Goal: Information Seeking & Learning: Find specific fact

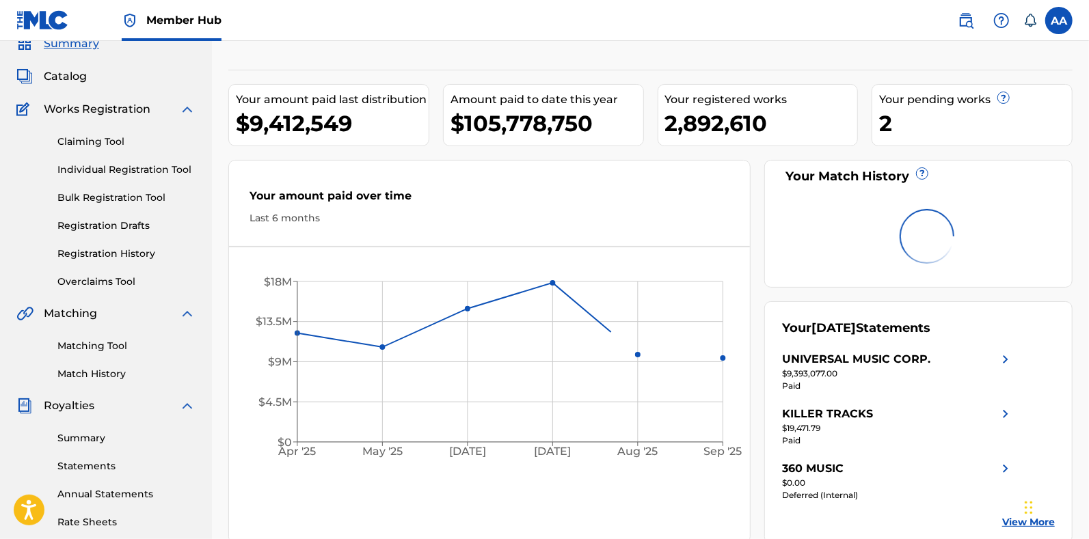
scroll to position [66, 0]
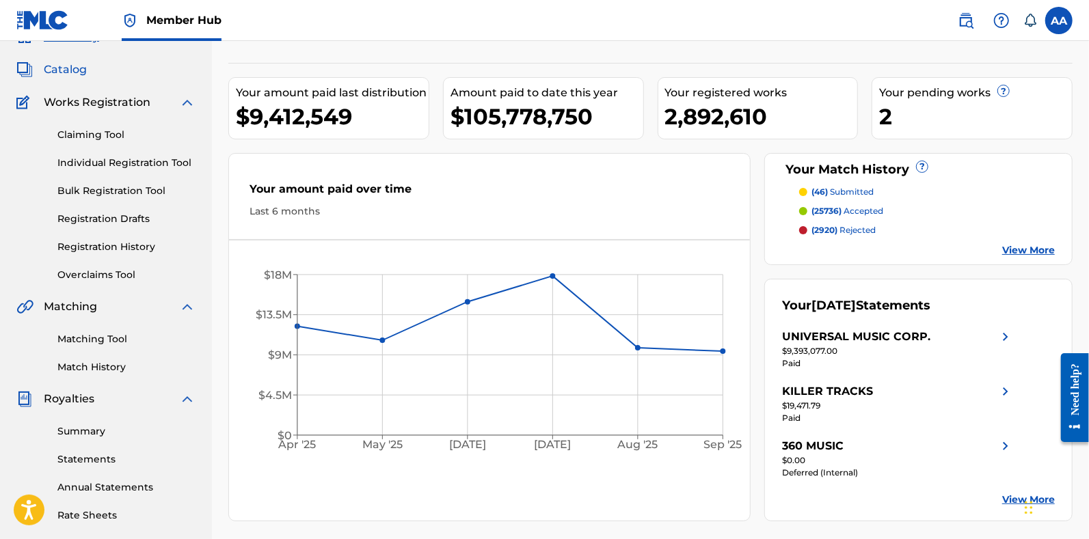
click at [76, 66] on span "Catalog" at bounding box center [65, 70] width 43 height 16
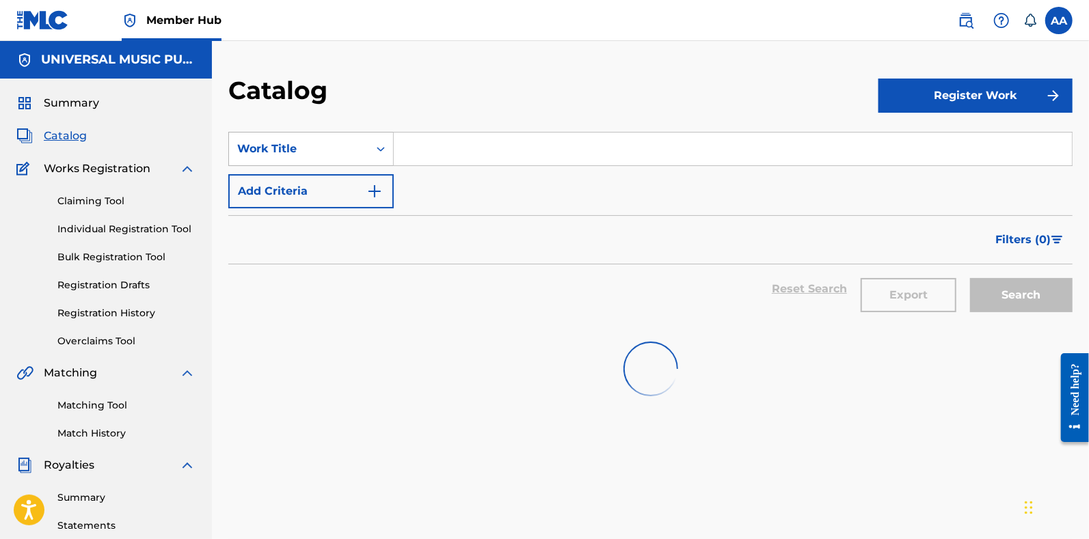
click at [324, 152] on div "Work Title" at bounding box center [298, 149] width 123 height 16
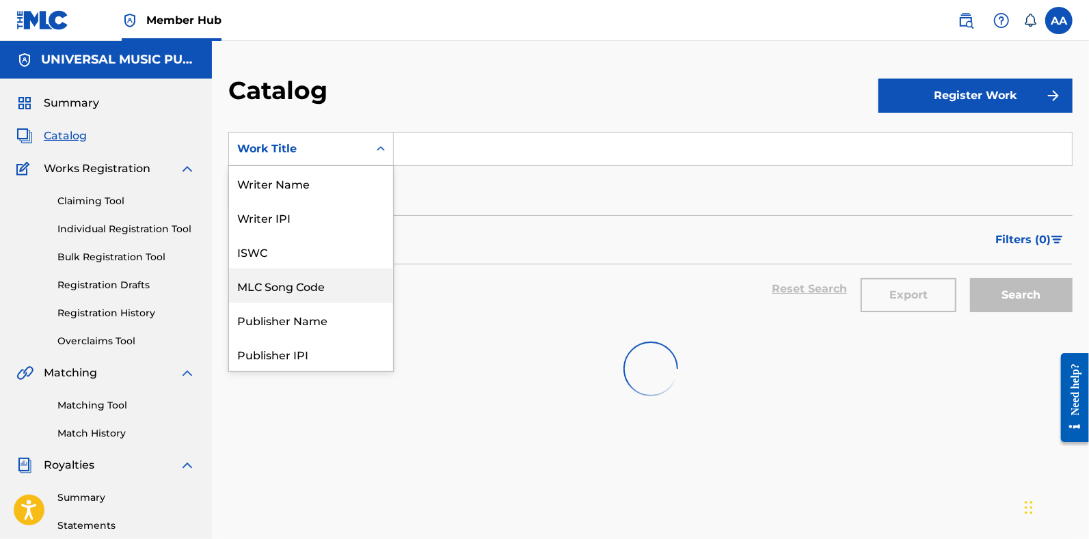
click at [304, 285] on div "MLC Song Code" at bounding box center [311, 286] width 164 height 34
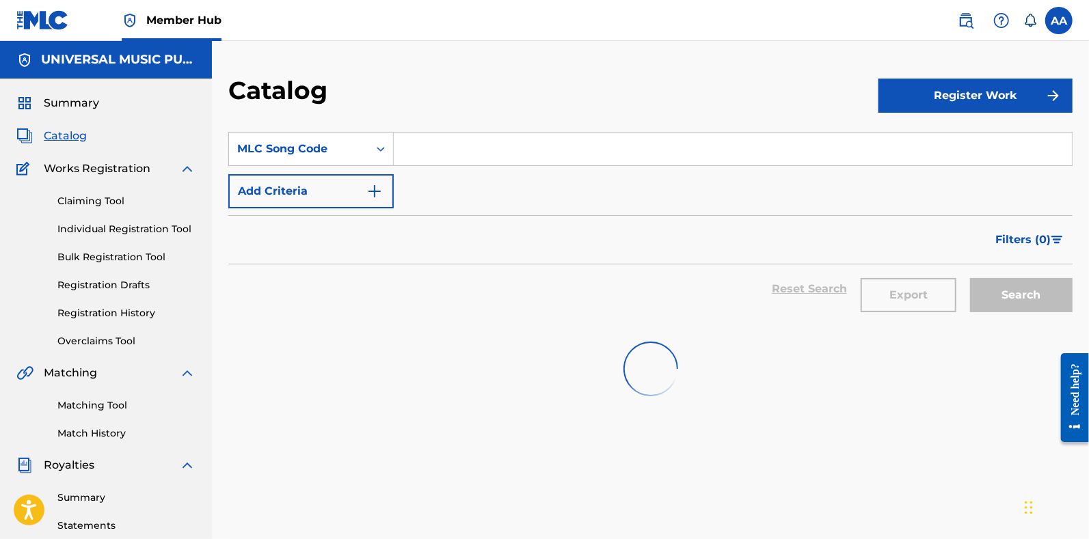
click at [461, 148] on input "Search Form" at bounding box center [733, 149] width 678 height 33
type input "A12827"
click at [965, 12] on img at bounding box center [966, 20] width 16 height 16
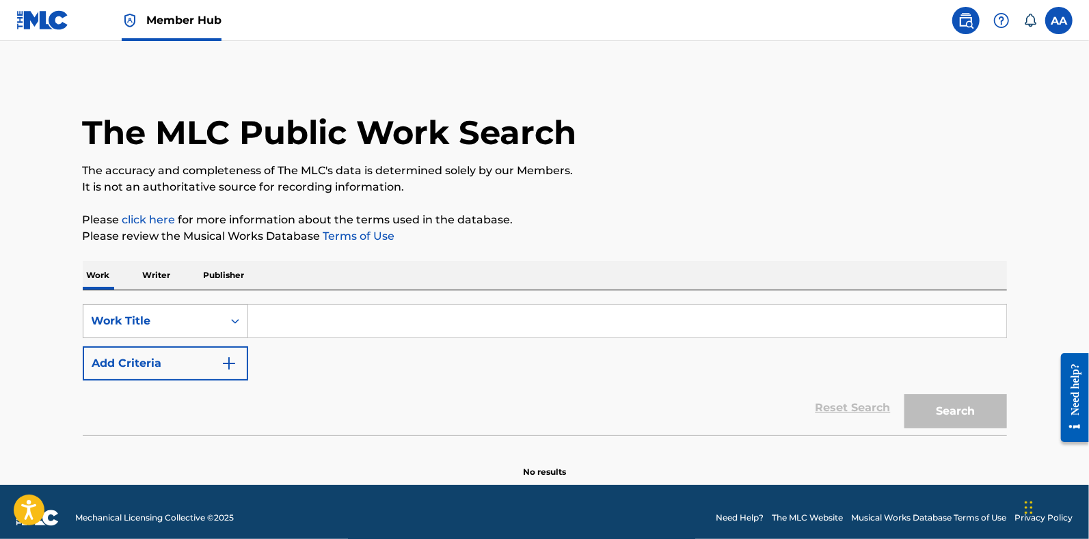
click at [180, 321] on div "Work Title" at bounding box center [153, 321] width 123 height 16
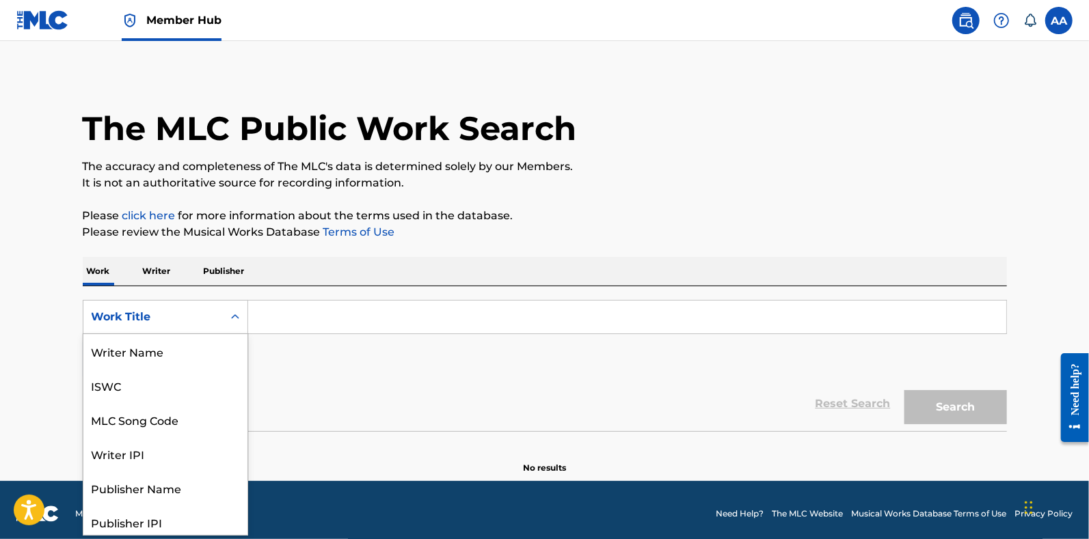
scroll to position [68, 0]
click at [176, 341] on div "MLC Song Code" at bounding box center [165, 352] width 164 height 34
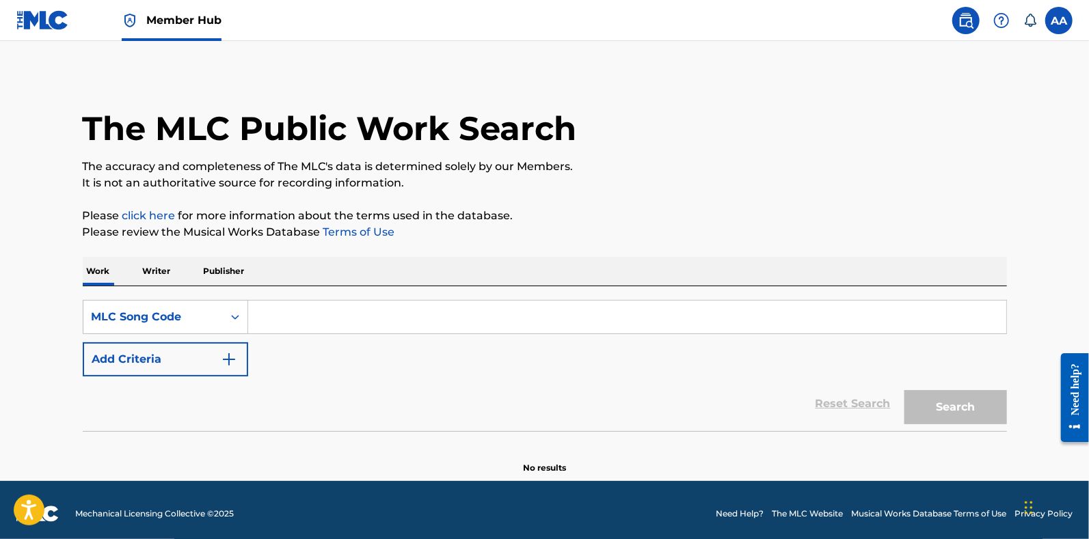
click at [301, 320] on input "Search Form" at bounding box center [627, 317] width 758 height 33
type input "A12827"
click at [904, 390] on button "Search" at bounding box center [955, 407] width 103 height 34
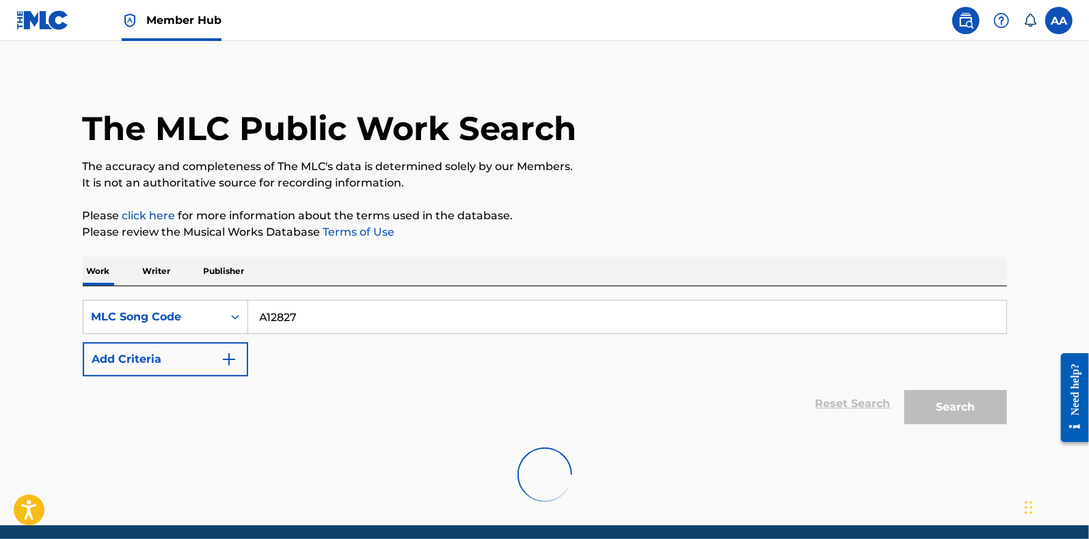
scroll to position [55, 0]
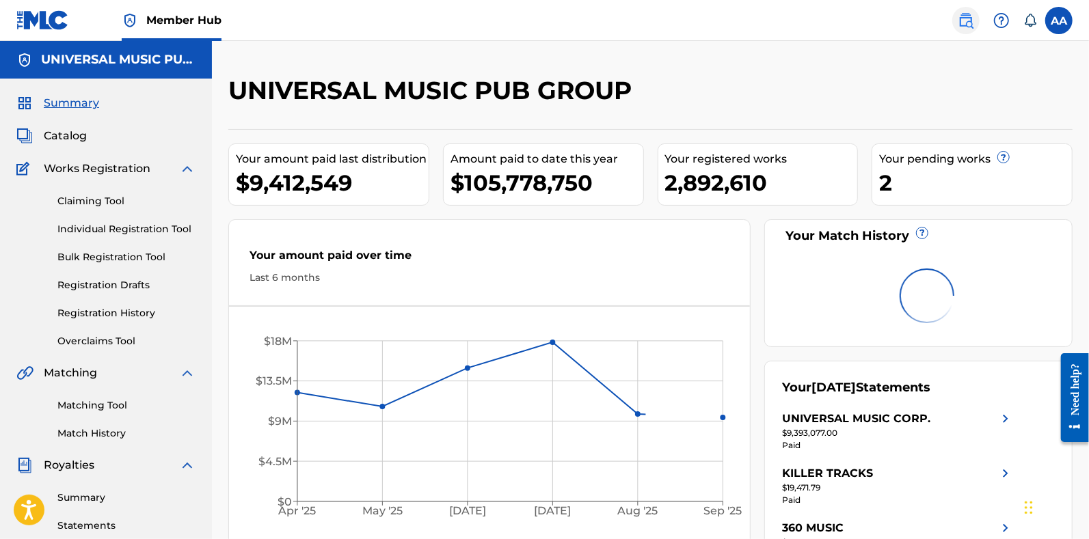
click at [964, 25] on img at bounding box center [966, 20] width 16 height 16
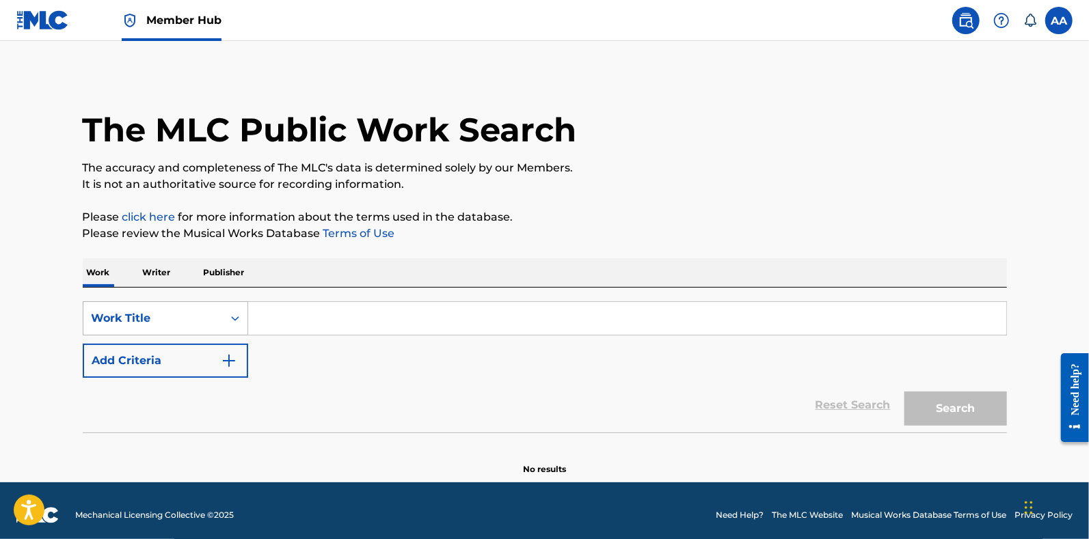
click at [216, 318] on div "Work Title" at bounding box center [152, 319] width 139 height 26
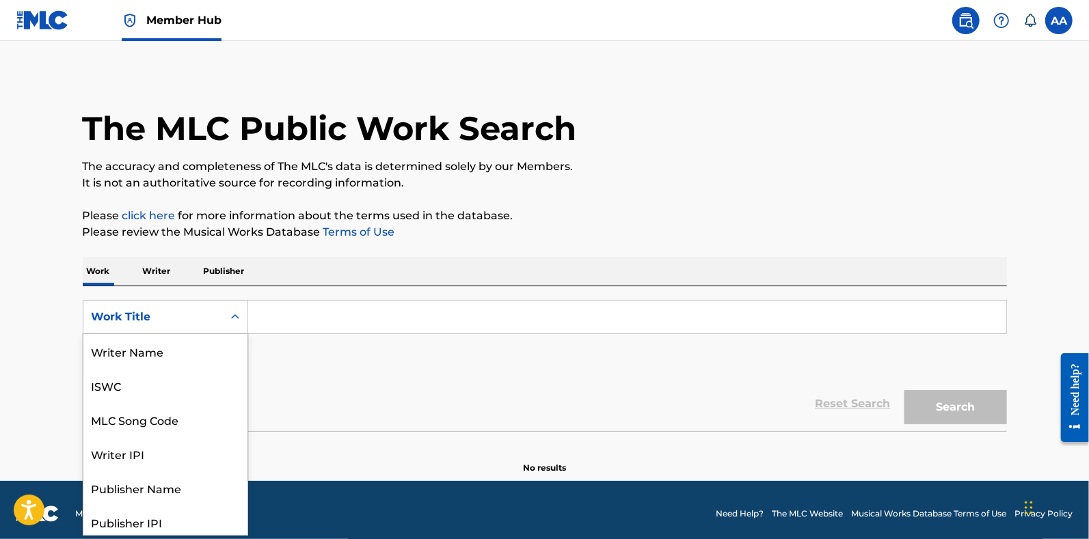
scroll to position [68, 0]
click at [195, 347] on div "MLC Song Code" at bounding box center [165, 352] width 164 height 34
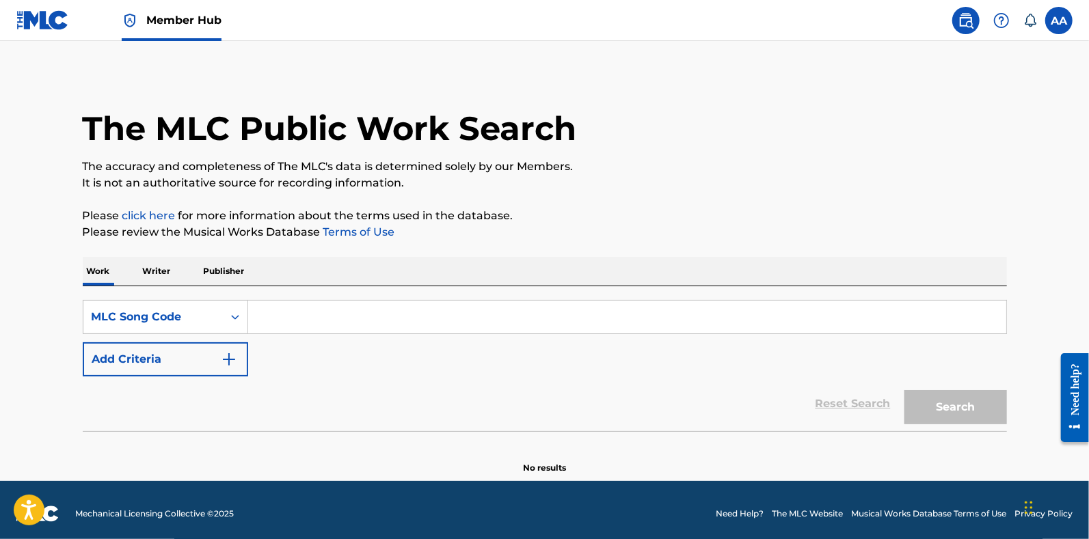
click at [314, 317] on input "Search Form" at bounding box center [627, 317] width 758 height 33
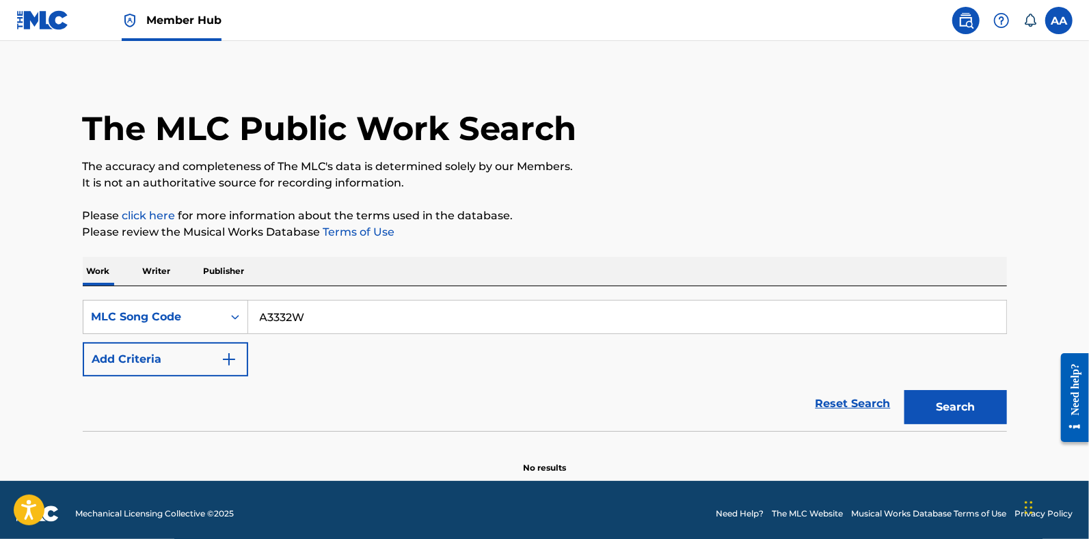
click at [904, 390] on button "Search" at bounding box center [955, 407] width 103 height 34
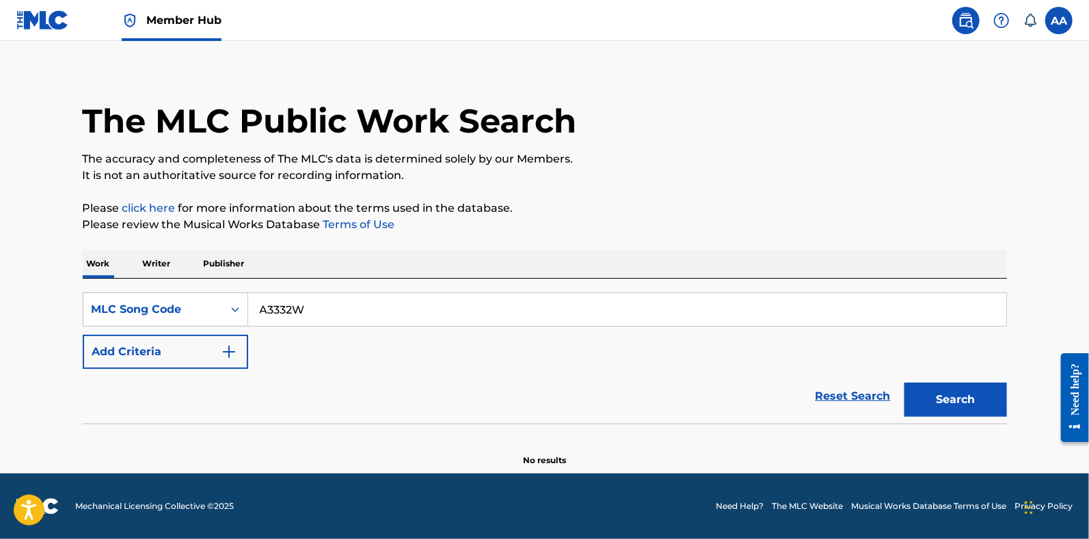
scroll to position [11, 0]
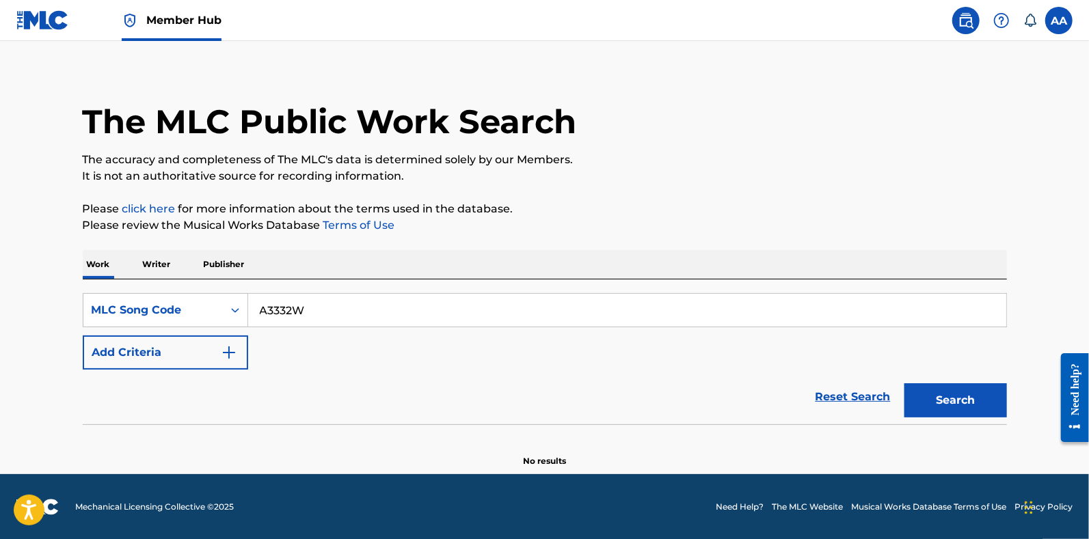
click at [424, 314] on input "A3332W" at bounding box center [627, 310] width 758 height 33
click at [904, 383] on button "Search" at bounding box center [955, 400] width 103 height 34
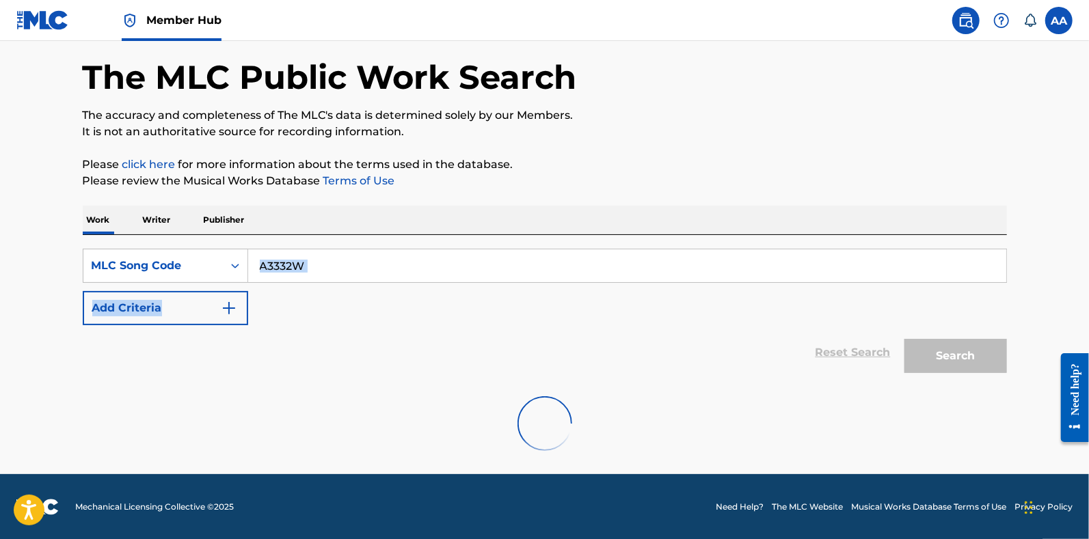
drag, startPoint x: 424, startPoint y: 314, endPoint x: 461, endPoint y: 258, distance: 67.7
click at [461, 258] on div "SearchWithCriteria4b284e8c-677b-4926-b701-2b65576eb392 MLC Song Code A3332W Add…" at bounding box center [545, 287] width 924 height 77
drag, startPoint x: 381, startPoint y: 268, endPoint x: 224, endPoint y: 259, distance: 156.8
click at [224, 259] on div "SearchWithCriteria4b284e8c-677b-4926-b701-2b65576eb392 MLC Song Code A3332W" at bounding box center [545, 266] width 924 height 34
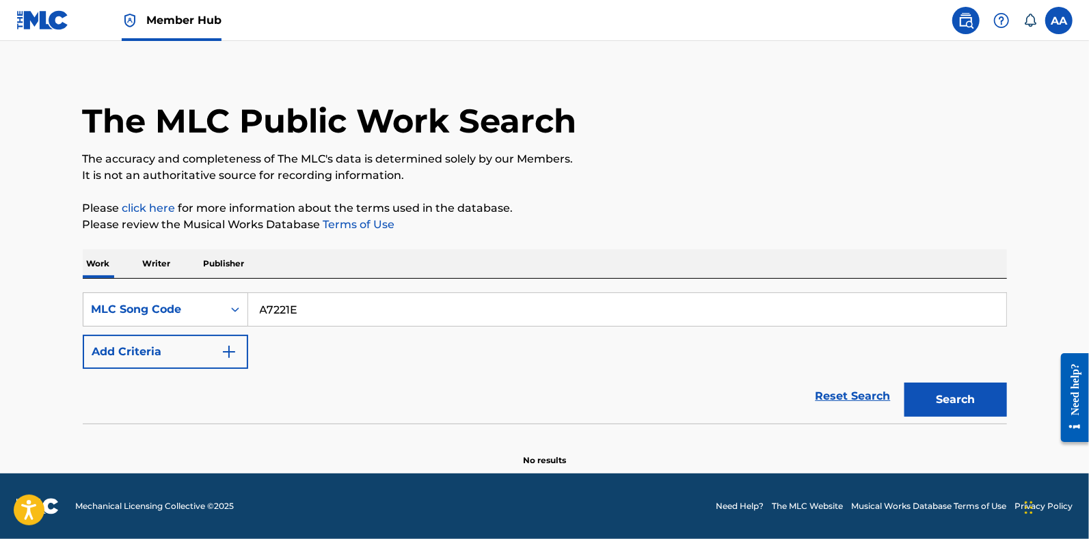
scroll to position [11, 0]
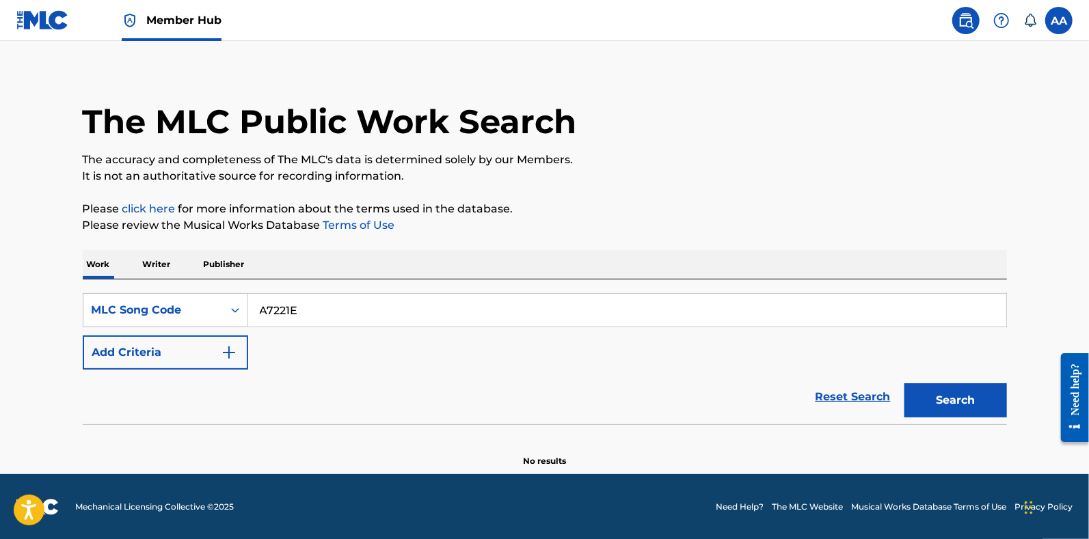
drag, startPoint x: 405, startPoint y: 319, endPoint x: 225, endPoint y: 327, distance: 179.9
click at [225, 327] on div "SearchWithCriteria4b284e8c-677b-4926-b701-2b65576eb392 MLC Song Code A7221E Add…" at bounding box center [545, 331] width 924 height 77
paste input "B2417W"
click at [904, 383] on button "Search" at bounding box center [955, 400] width 103 height 34
drag, startPoint x: 427, startPoint y: 322, endPoint x: 222, endPoint y: 313, distance: 204.6
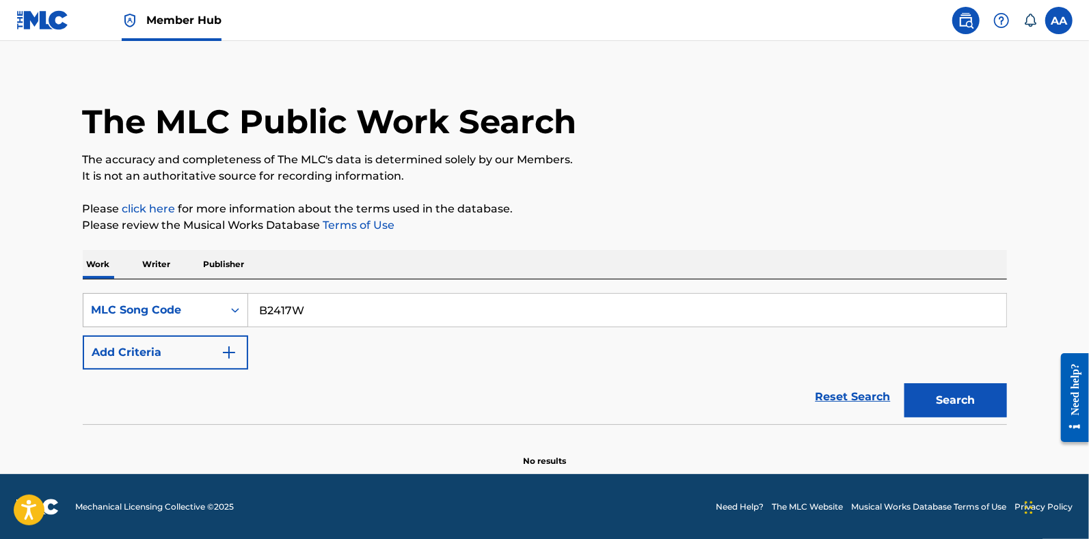
click at [222, 313] on div "SearchWithCriteria4b284e8c-677b-4926-b701-2b65576eb392 MLC Song Code B2417W" at bounding box center [545, 310] width 924 height 34
paste input "M9793U"
type input "M9793U"
click at [904, 383] on button "Search" at bounding box center [955, 400] width 103 height 34
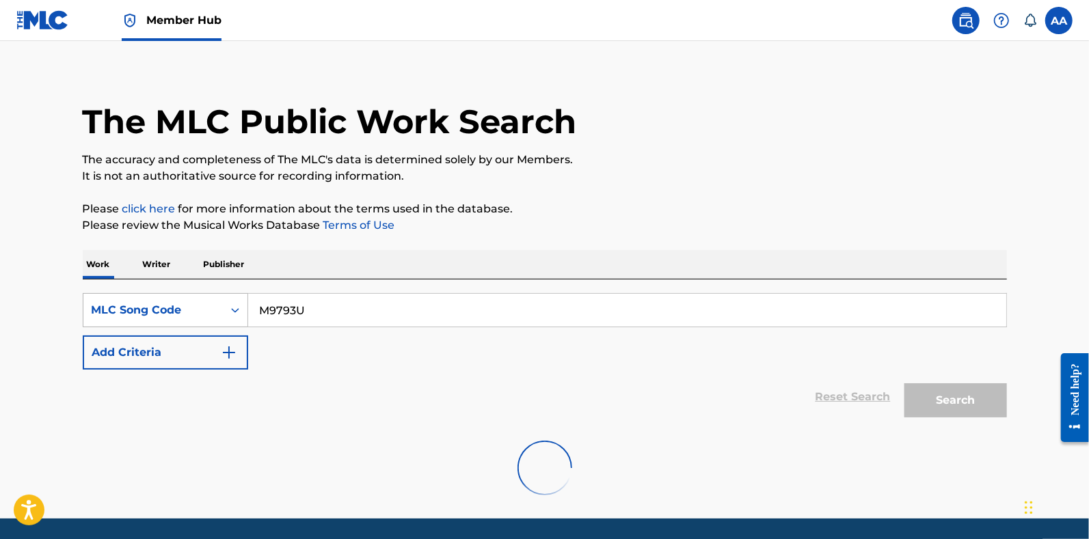
scroll to position [55, 0]
